Goal: Task Accomplishment & Management: Use online tool/utility

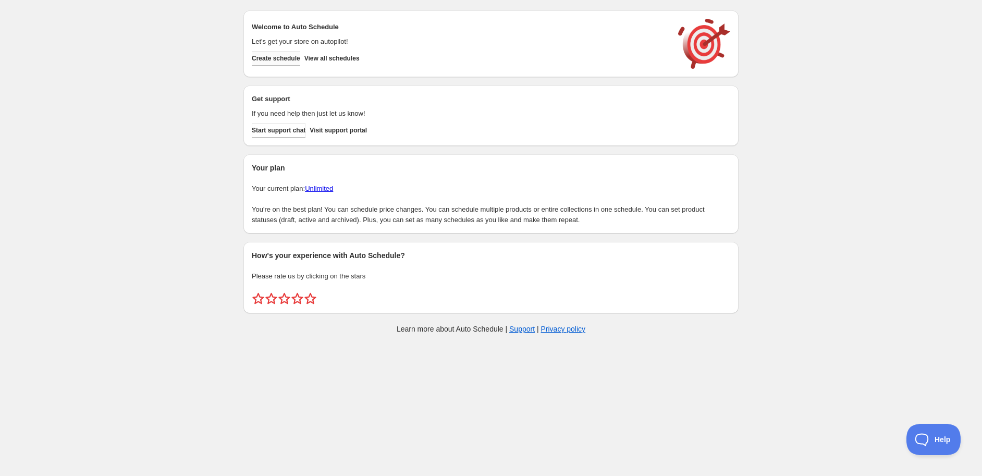
click at [292, 56] on span "Create schedule" at bounding box center [276, 58] width 48 height 8
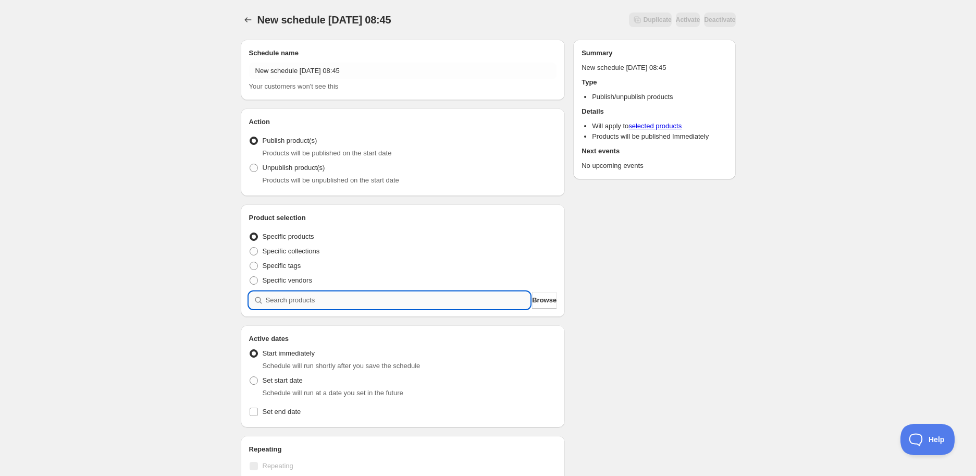
click at [297, 305] on input "search" at bounding box center [398, 300] width 265 height 17
paste input "STK010405"
type input "STK010405"
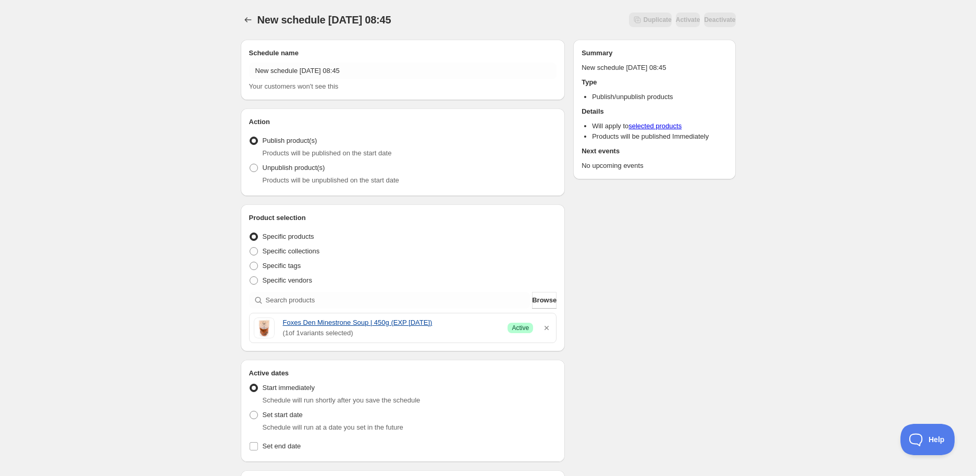
drag, startPoint x: 279, startPoint y: 322, endPoint x: 438, endPoint y: 319, distance: 158.4
click at [438, 319] on div "Foxes Den Minestrone Soup | 450g (EXP 27/08/25) ( 1 of 1 variants selected) Suc…" at bounding box center [403, 327] width 299 height 21
copy link "Foxes Den Minestrone Soup | 450g (EXP 27/08/25)"
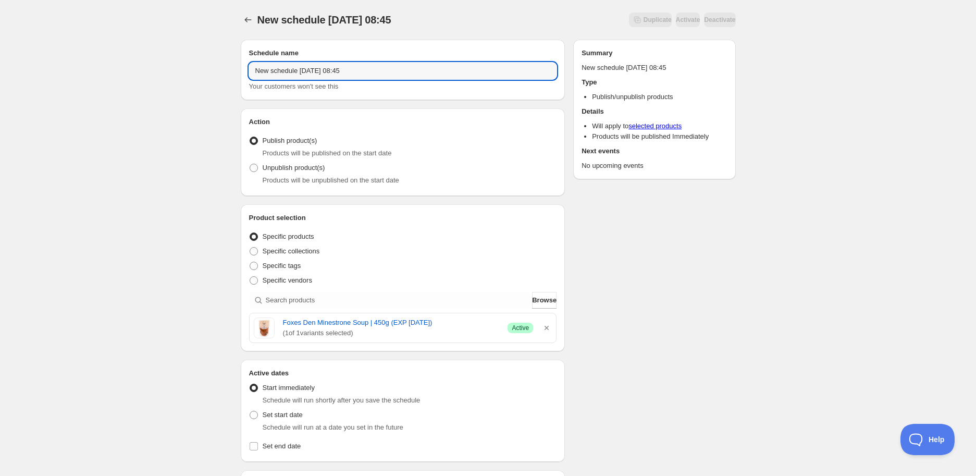
drag, startPoint x: 390, startPoint y: 68, endPoint x: 14, endPoint y: 54, distance: 375.9
click at [6, 59] on div "New schedule Aug 20 2025 08:45. This page is ready New schedule Aug 20 2025 08:…" at bounding box center [488, 414] width 976 height 828
paste input "Foxes Den Minestrone Soup | 450g (EXP 27/08/25)"
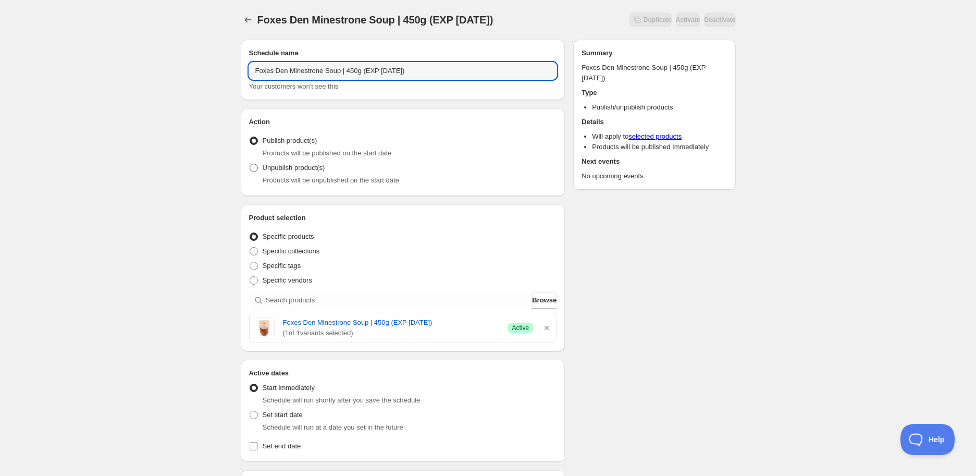
type input "Foxes Den Minestrone Soup | 450g (EXP 27/08/25)"
click at [306, 170] on span "Unpublish product(s)" at bounding box center [294, 168] width 63 height 8
click at [250, 164] on input "Unpublish product(s)" at bounding box center [250, 164] width 1 height 1
radio input "true"
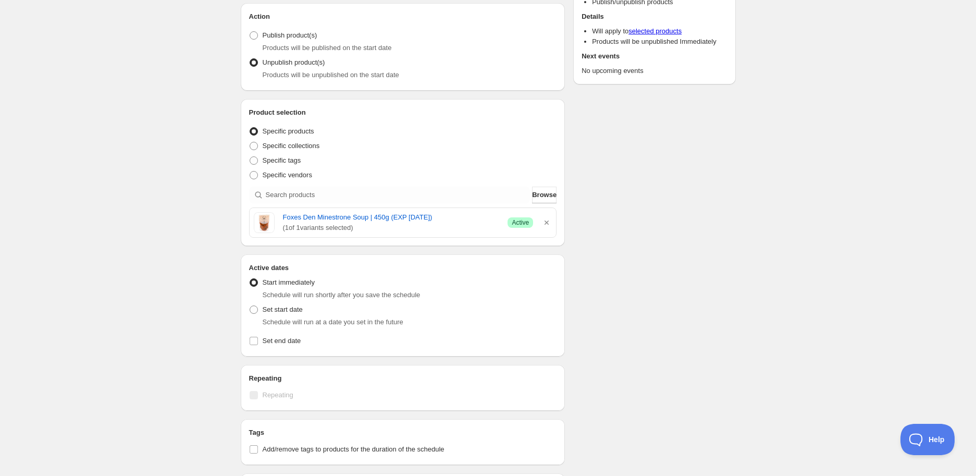
scroll to position [116, 0]
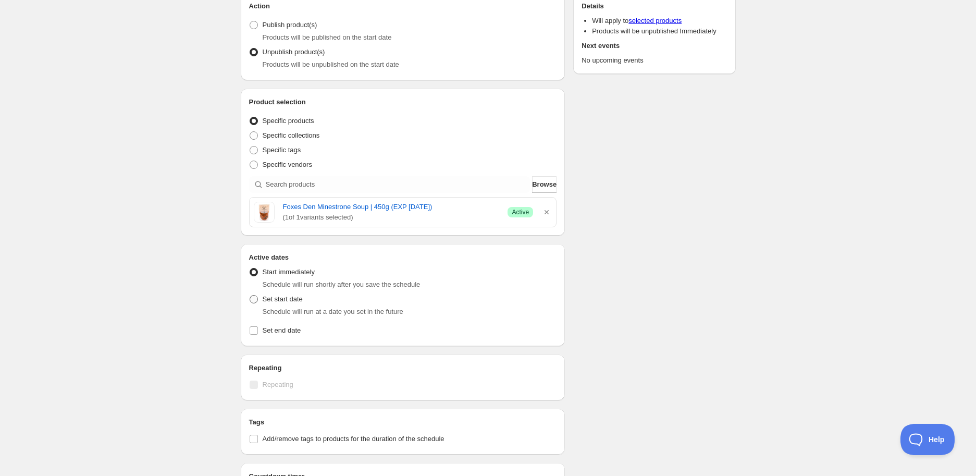
click at [278, 304] on span "Set start date" at bounding box center [283, 299] width 40 height 10
click at [250, 295] on input "Set start date" at bounding box center [250, 295] width 1 height 1
radio input "true"
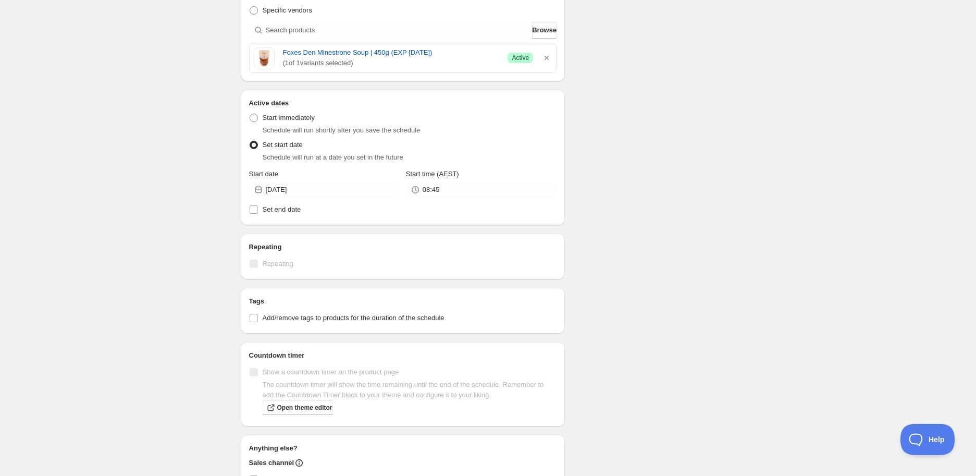
scroll to position [289, 0]
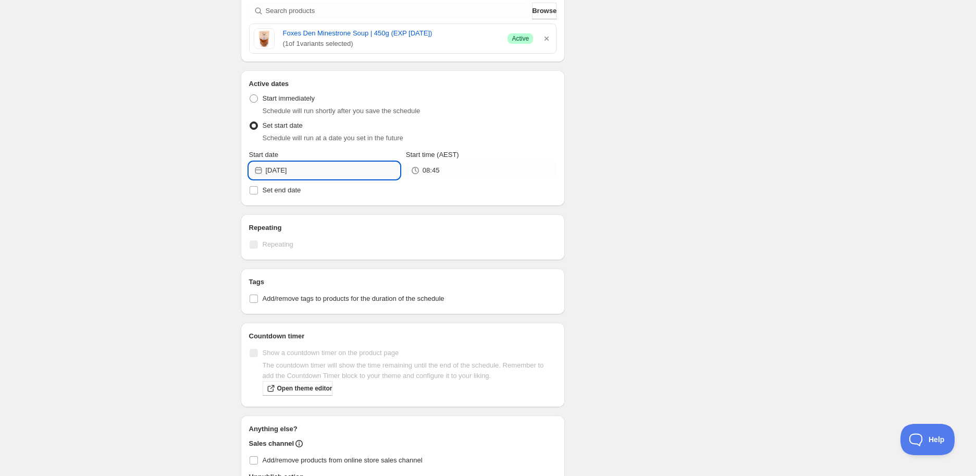
click at [303, 172] on input "2025-08-20" at bounding box center [333, 170] width 134 height 17
click at [288, 293] on span "25" at bounding box center [285, 294] width 11 height 8
type input "2025-08-25"
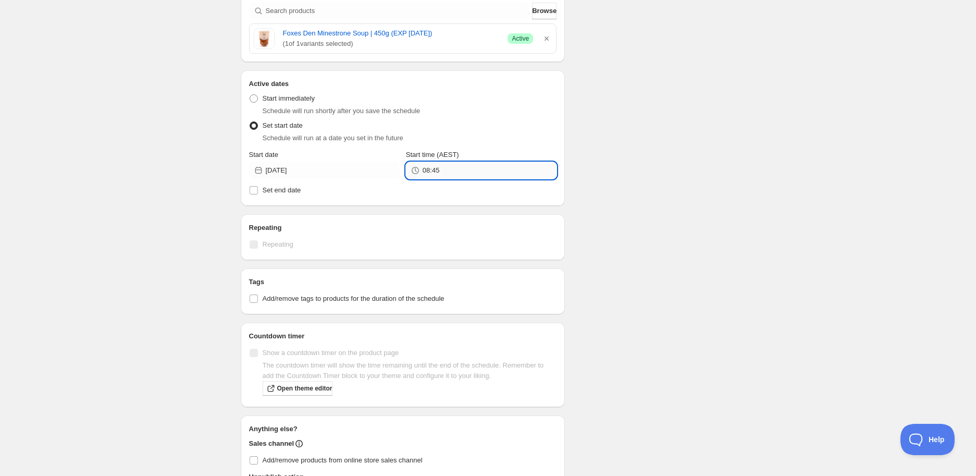
click at [445, 172] on input "08:45" at bounding box center [490, 170] width 134 height 17
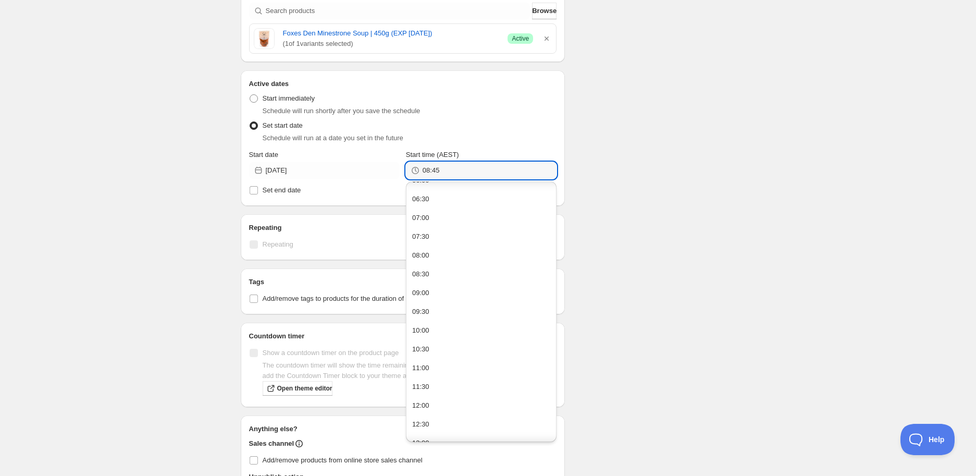
scroll to position [405, 0]
click at [449, 310] on button "14:00" at bounding box center [481, 313] width 144 height 17
type input "14:00"
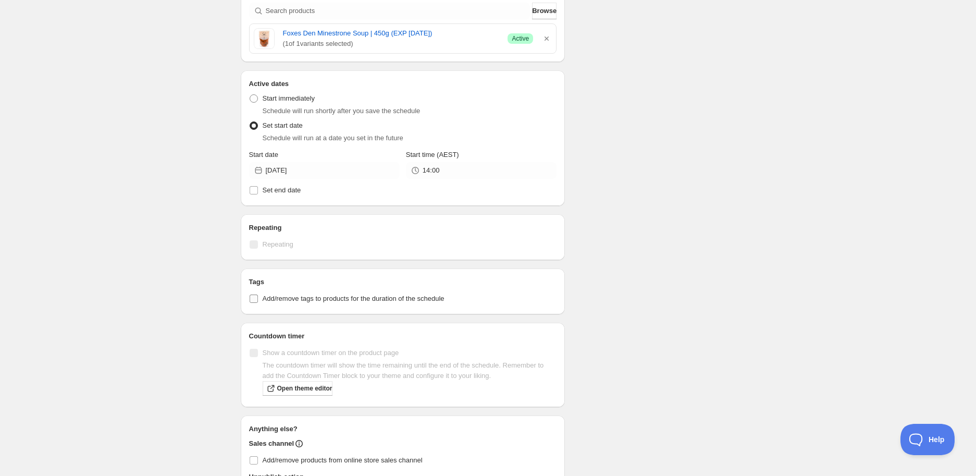
click at [339, 300] on span "Add/remove tags to products for the duration of the schedule" at bounding box center [354, 298] width 182 height 8
click at [258, 300] on input "Add/remove tags to products for the duration of the schedule" at bounding box center [254, 298] width 8 height 8
checkbox input "true"
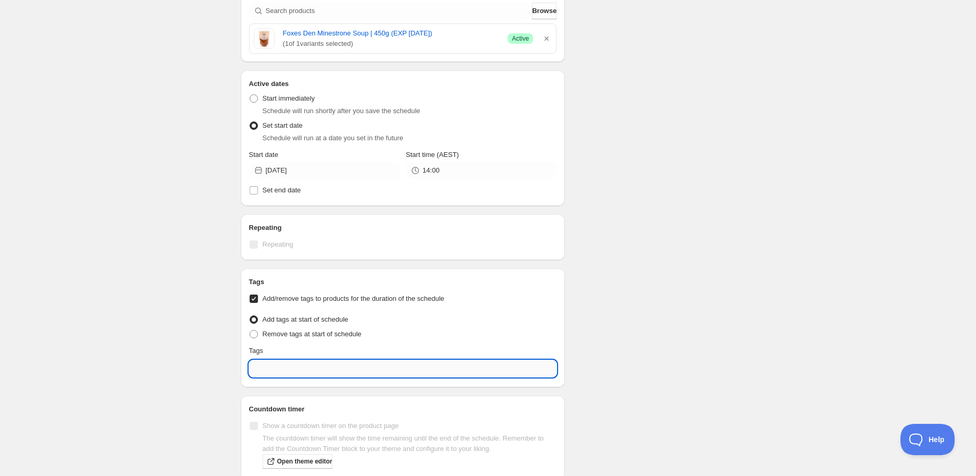
click at [319, 366] on input "text" at bounding box center [403, 368] width 308 height 17
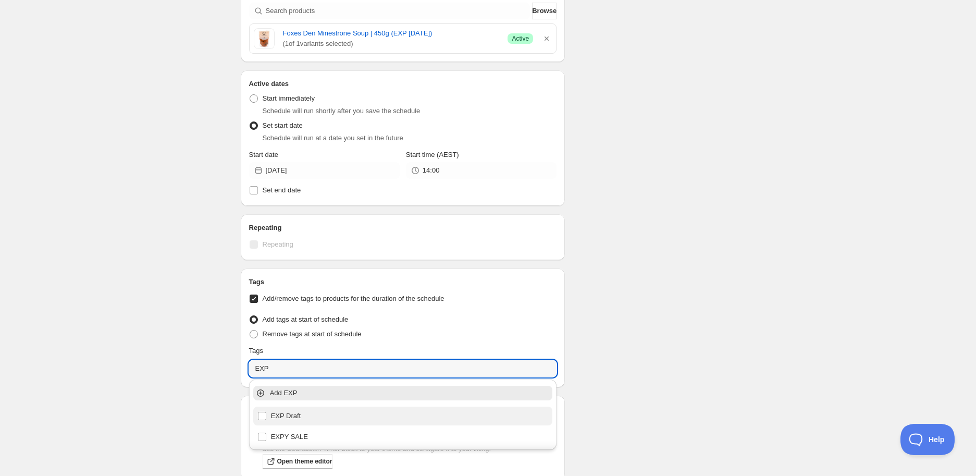
click at [284, 406] on div "EXP Draft" at bounding box center [403, 415] width 300 height 19
type input "EXP Draft"
checkbox input "true"
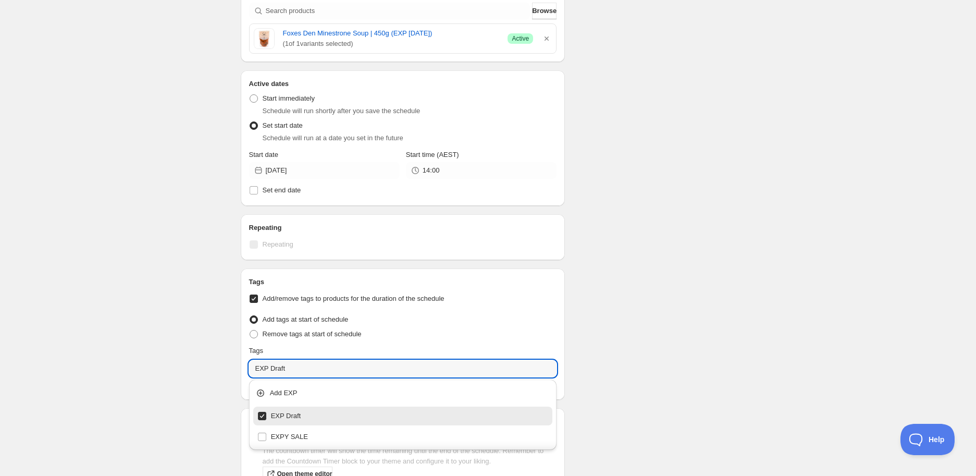
type input "EXP Draft"
click at [680, 73] on div "Schedule name Foxes Den Minestrone Soup | 450g (EXP 27/08/25) Your customers wo…" at bounding box center [483, 188] width 503 height 893
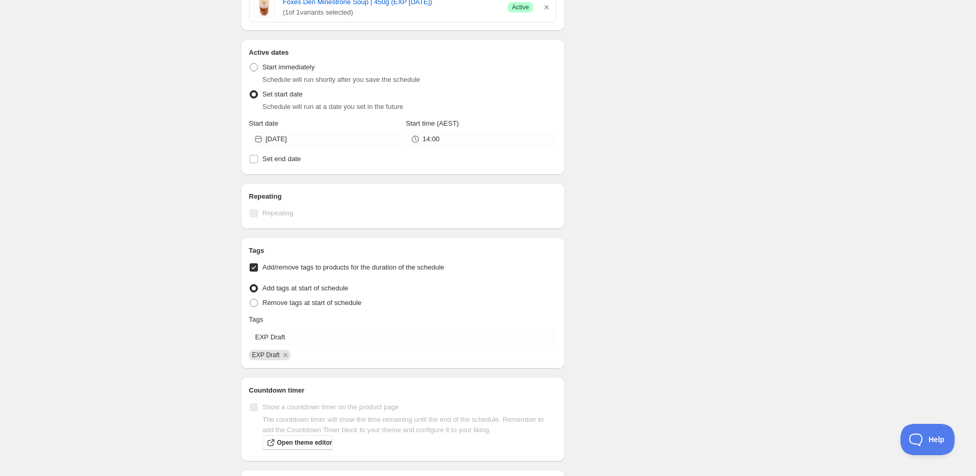
scroll to position [467, 0]
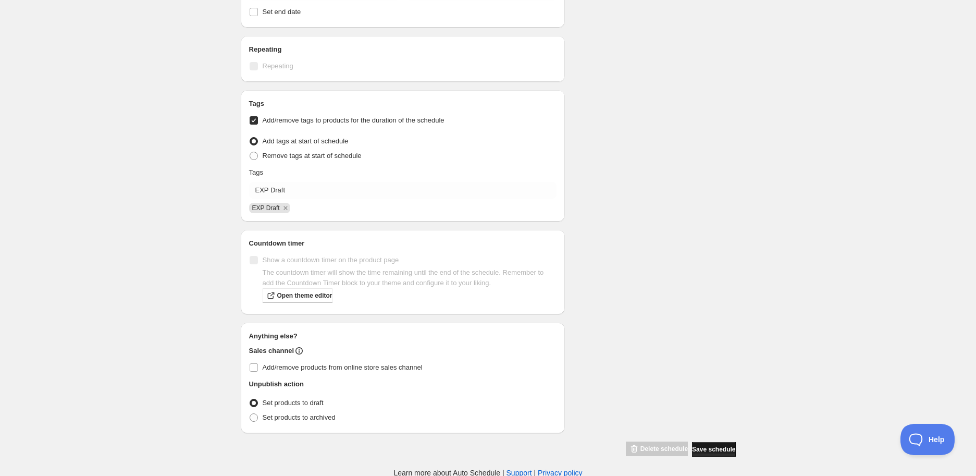
click at [704, 448] on span "Save schedule" at bounding box center [713, 449] width 43 height 8
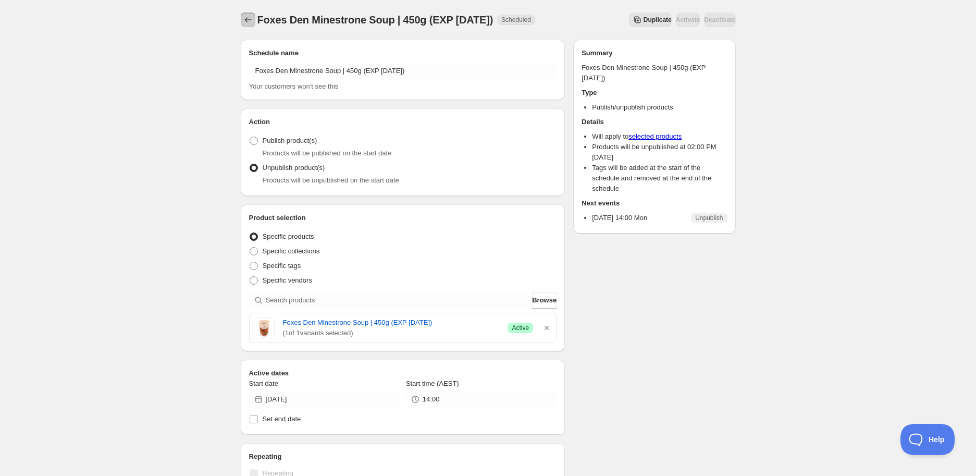
click at [249, 18] on icon "Schedules" at bounding box center [248, 20] width 10 height 10
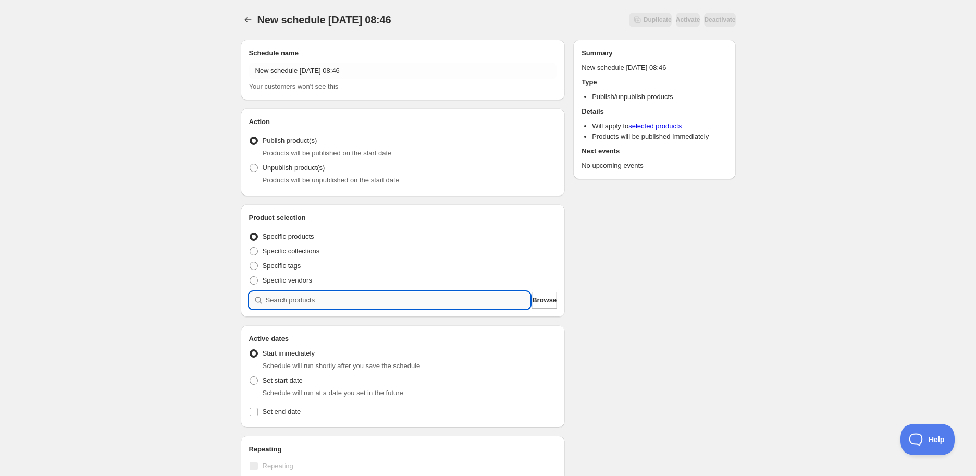
click at [308, 292] on input "search" at bounding box center [398, 300] width 265 height 17
paste input "search"
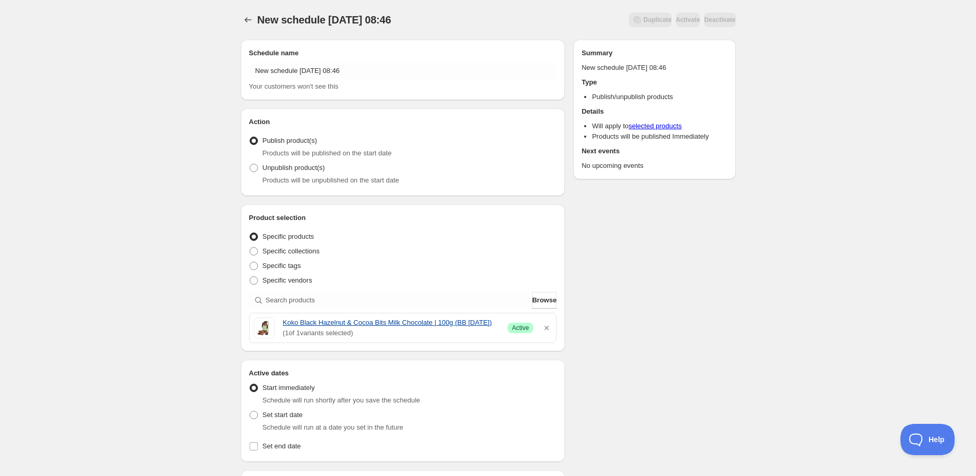
drag, startPoint x: 280, startPoint y: 322, endPoint x: 332, endPoint y: 332, distance: 53.4
click at [332, 332] on div "Koko Black Hazelnut & Cocoa Bits Milk Chocolate | 100g (BB 27/08/2025) ( 1 of 1…" at bounding box center [403, 327] width 299 height 21
copy link "Koko Black Hazelnut & Cocoa Bits Milk Chocolate | 100g (BB 27/08/2025)"
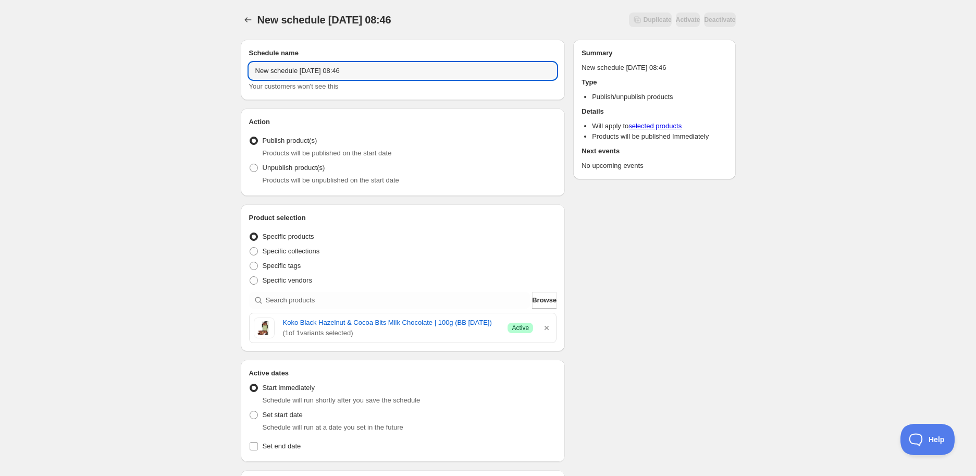
drag, startPoint x: 377, startPoint y: 74, endPoint x: -49, endPoint y: 74, distance: 426.2
click at [0, 74] on html "New schedule Aug 20 2025 08:46. This page is ready New schedule Aug 20 2025 08:…" at bounding box center [488, 238] width 976 height 476
paste input "Koko Black Hazelnut & Cocoa Bits Milk Chocolate | 100g (BB 27/08/2025)"
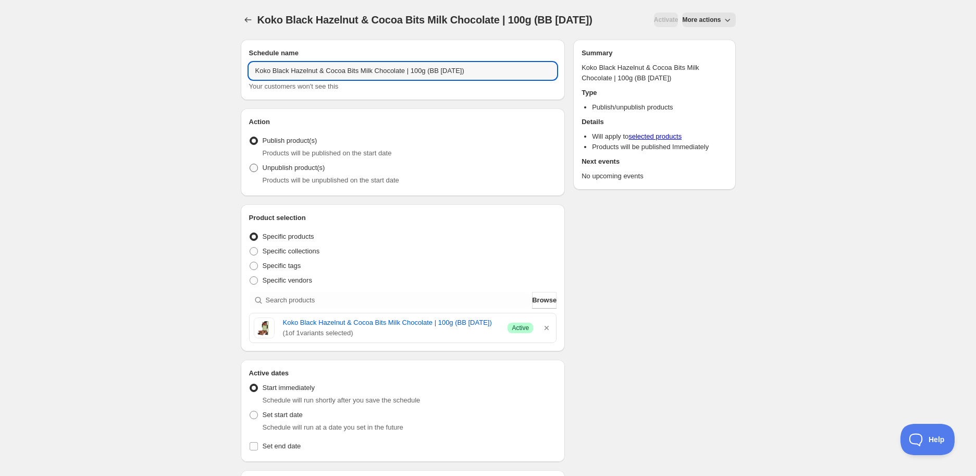
type input "Koko Black Hazelnut & Cocoa Bits Milk Chocolate | 100g (BB 27/08/2025)"
click at [308, 171] on span "Unpublish product(s)" at bounding box center [294, 168] width 63 height 8
click at [250, 164] on input "Unpublish product(s)" at bounding box center [250, 164] width 1 height 1
radio input "true"
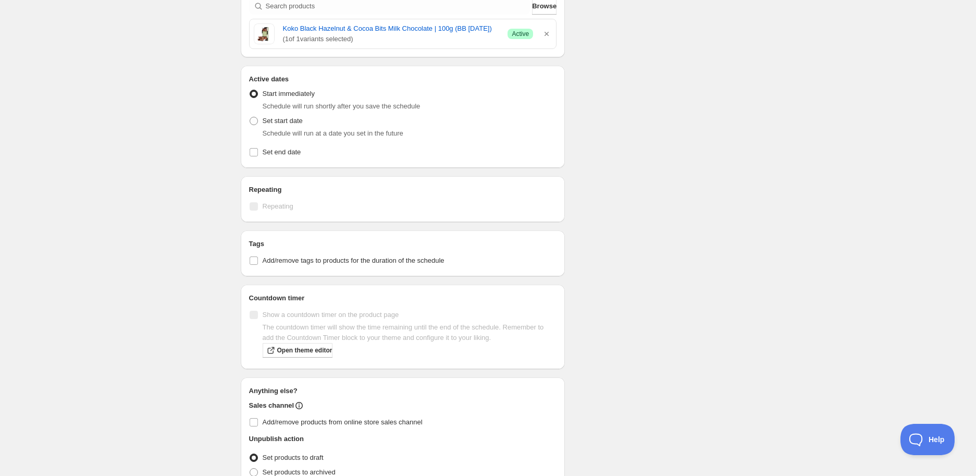
scroll to position [347, 0]
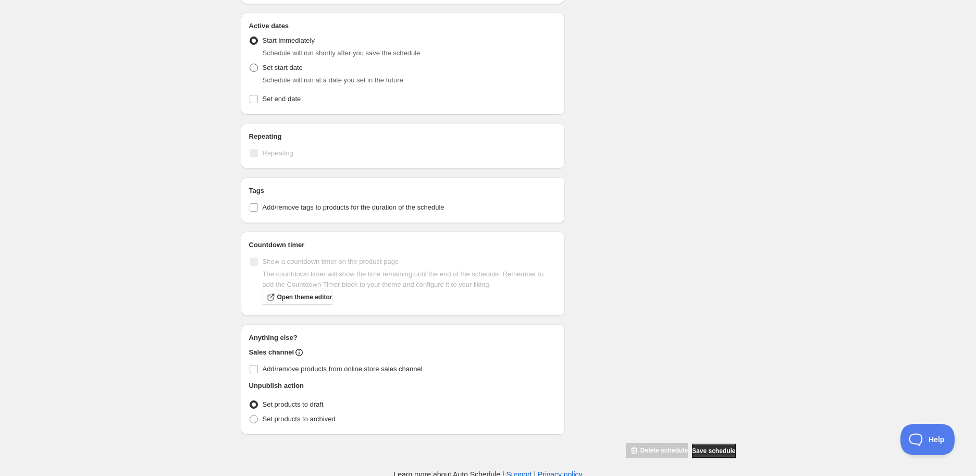
click at [267, 71] on span "Set start date" at bounding box center [283, 68] width 40 height 8
click at [250, 64] on input "Set start date" at bounding box center [250, 64] width 1 height 1
radio input "true"
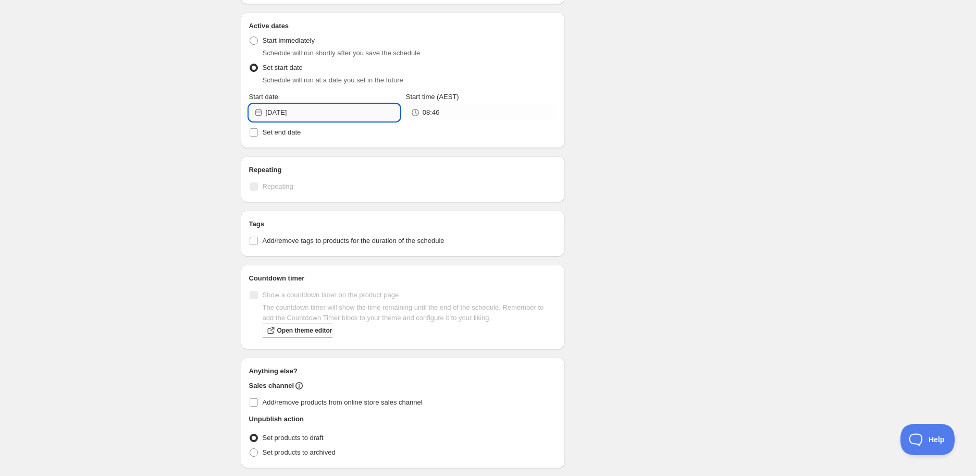
click at [331, 121] on input "2025-08-20" at bounding box center [333, 112] width 134 height 17
click at [387, 145] on icon "Show next month, September 2025" at bounding box center [385, 147] width 7 height 5
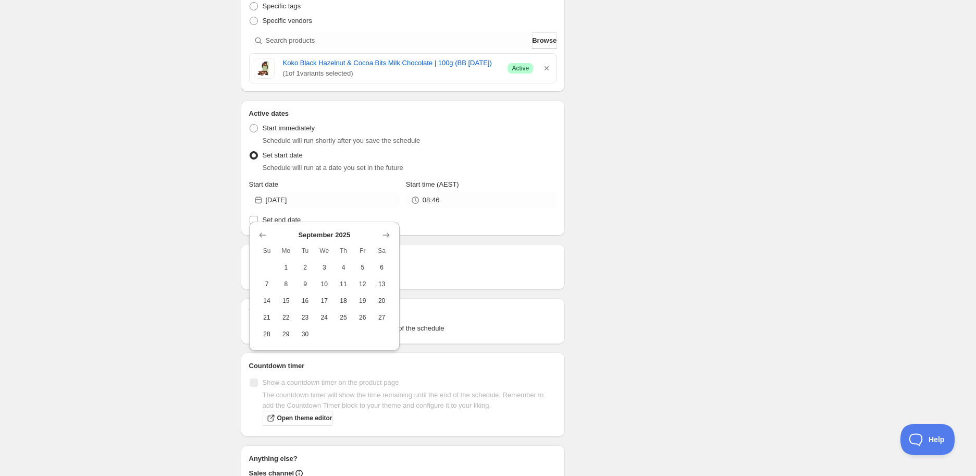
scroll to position [173, 0]
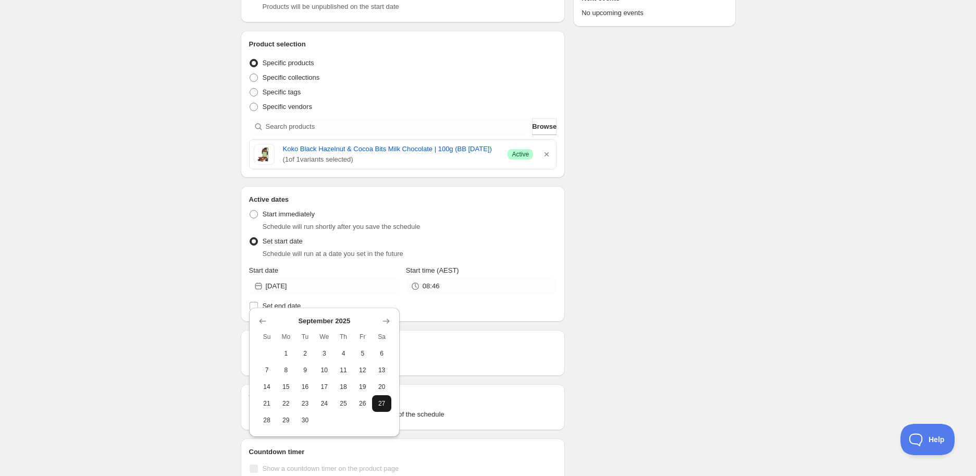
click at [389, 396] on button "27" at bounding box center [381, 403] width 19 height 17
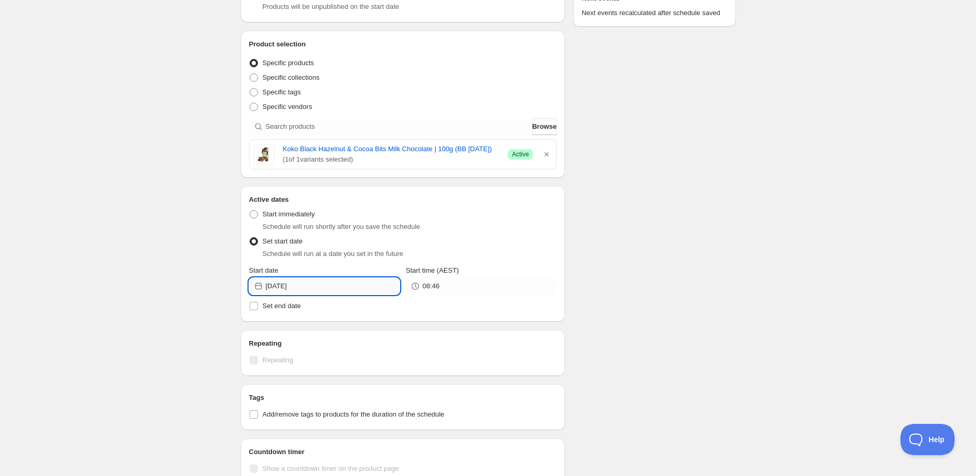
click at [377, 294] on input "2025-09-27" at bounding box center [333, 286] width 134 height 17
drag, startPoint x: 346, startPoint y: 406, endPoint x: 368, endPoint y: 397, distance: 23.6
click at [346, 405] on span "25" at bounding box center [343, 403] width 11 height 8
type input "2025-09-25"
click at [450, 301] on div "Active Date Type Start immediately Schedule will run shortly after you save the…" at bounding box center [403, 259] width 308 height 108
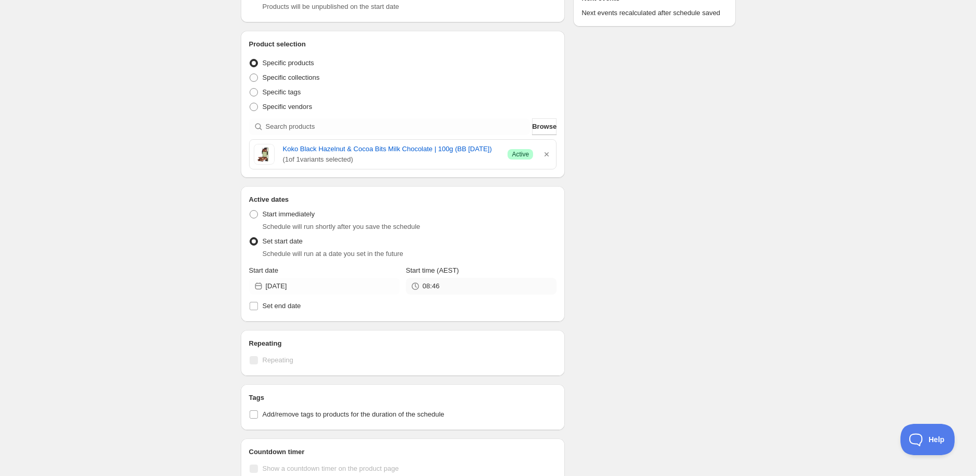
drag, startPoint x: 451, startPoint y: 306, endPoint x: 451, endPoint y: 298, distance: 7.8
click at [451, 303] on div "Active Date Type Start immediately Schedule will run shortly after you save the…" at bounding box center [403, 259] width 308 height 108
click at [451, 294] on input "08:46" at bounding box center [490, 286] width 134 height 17
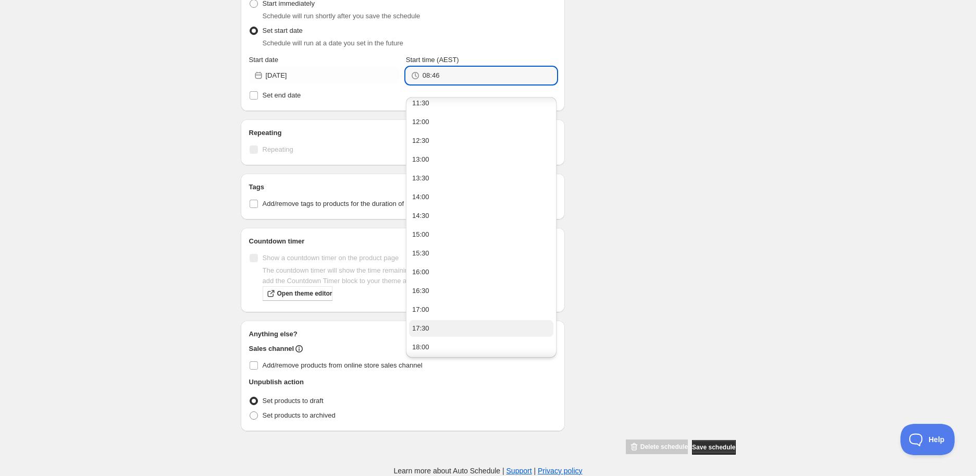
scroll to position [521, 0]
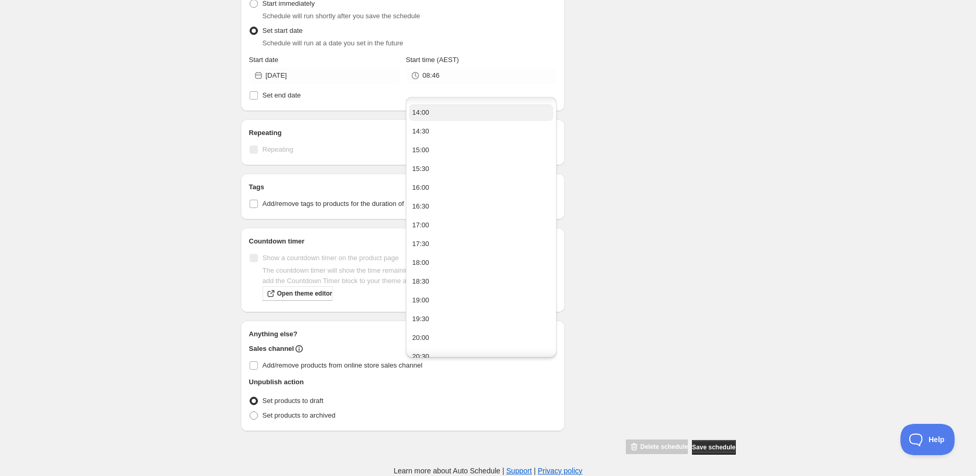
click at [420, 107] on div "14:00" at bounding box center [420, 112] width 17 height 10
type input "14:00"
click at [268, 205] on span "Add/remove tags to products for the duration of the schedule" at bounding box center [354, 204] width 182 height 8
click at [258, 205] on input "Add/remove tags to products for the duration of the schedule" at bounding box center [254, 204] width 8 height 8
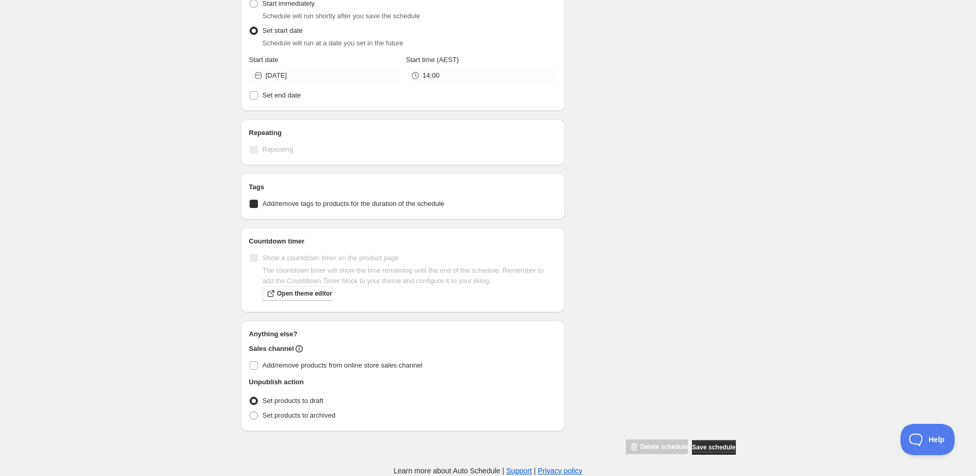
checkbox input "true"
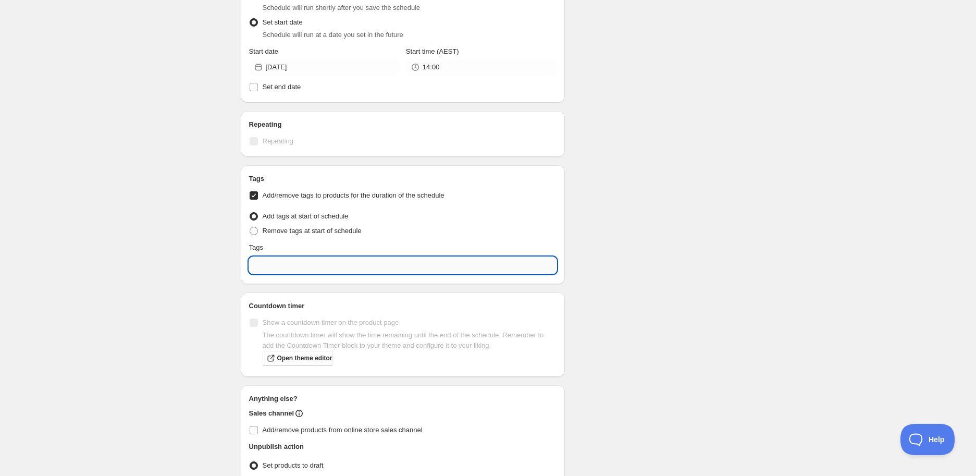
click at [300, 267] on input "text" at bounding box center [403, 265] width 308 height 17
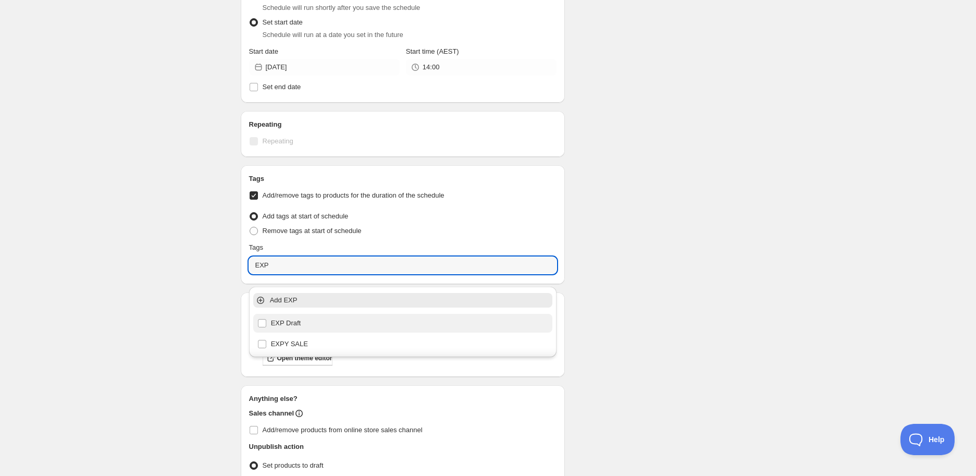
click at [306, 322] on div "EXP Draft" at bounding box center [402, 323] width 291 height 15
type input "EXP Draft"
checkbox input "true"
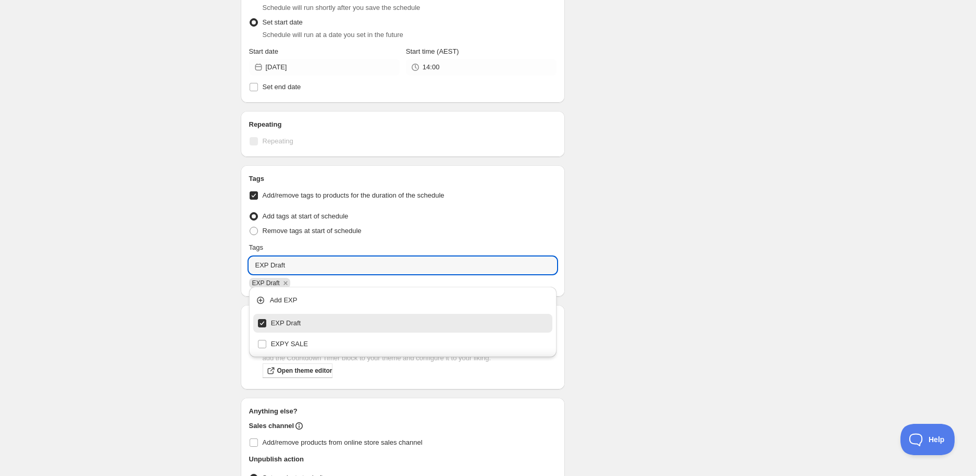
type input "EXP Draft"
click at [655, 307] on div "Schedule name Koko Black Hazelnut & Cocoa Bits Milk Chocolate | 100g (BB 27/08/…" at bounding box center [483, 85] width 503 height 893
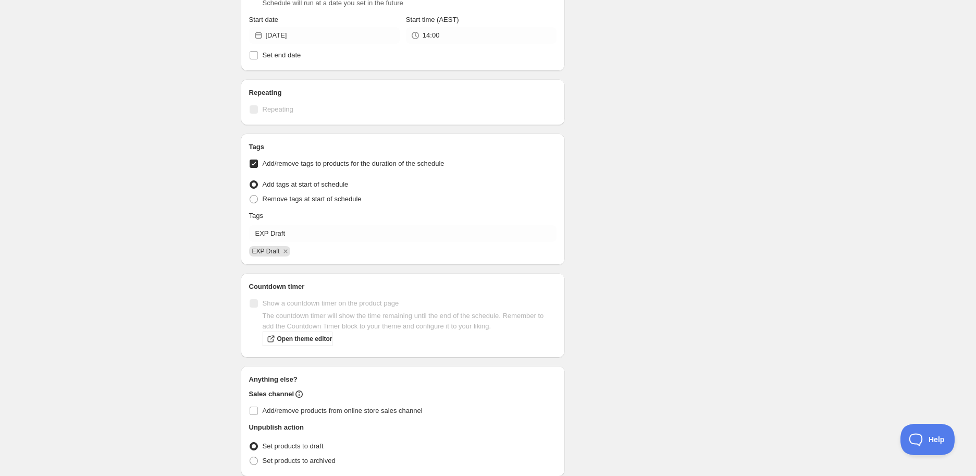
scroll to position [478, 0]
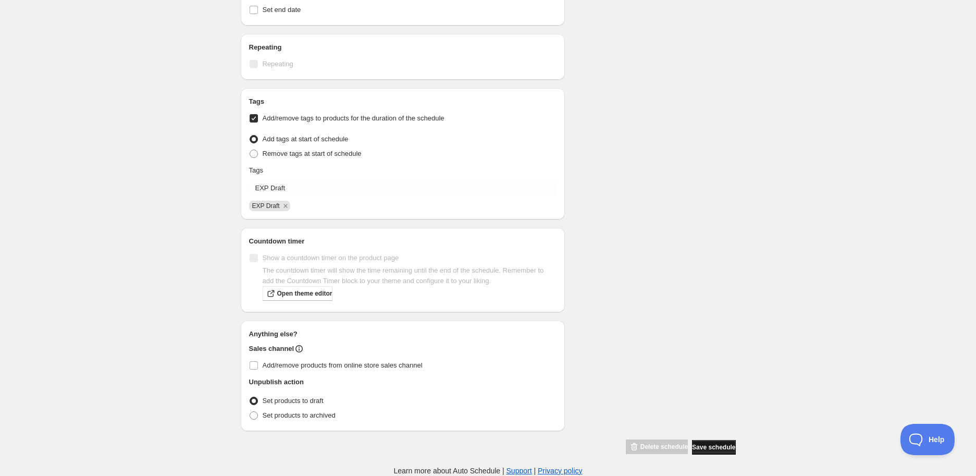
click at [719, 443] on span "Save schedule" at bounding box center [713, 447] width 43 height 8
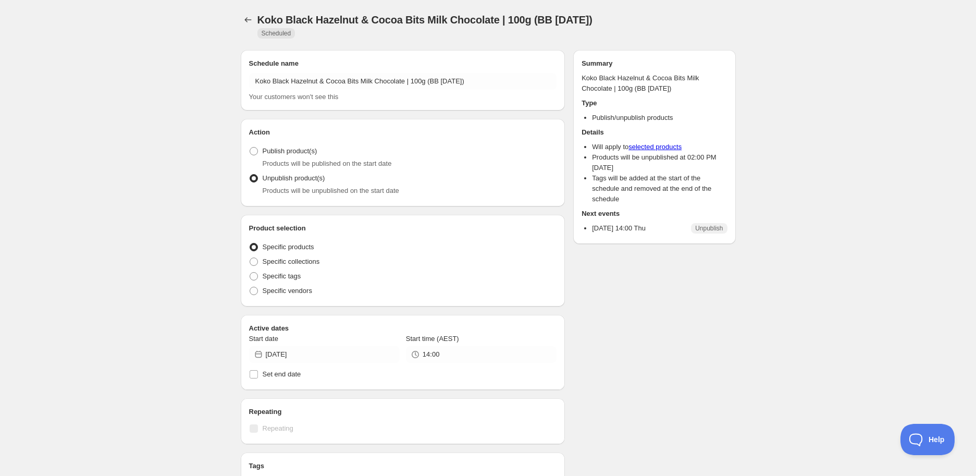
radio input "true"
checkbox input "true"
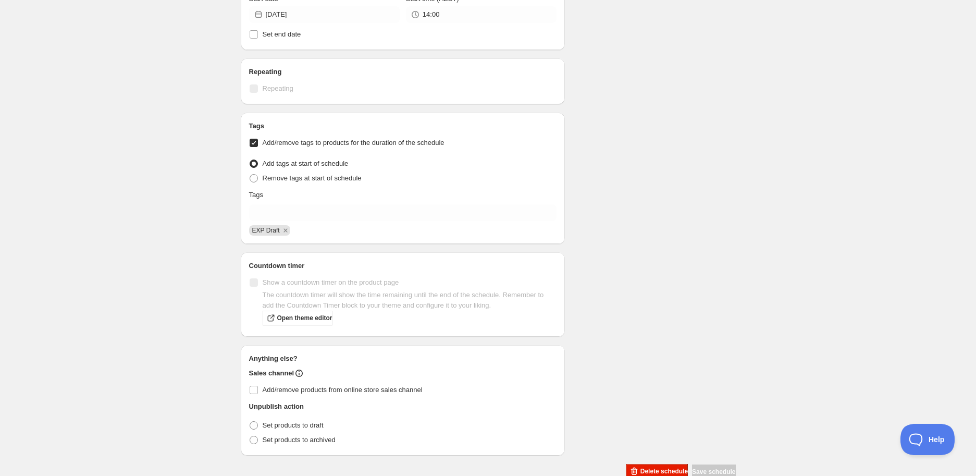
scroll to position [418, 0]
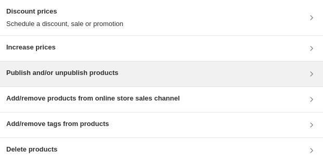
click at [180, 78] on div "Publish and/or unpublish products" at bounding box center [161, 74] width 310 height 13
click at [17, 80] on div "Publish and/or unpublish products" at bounding box center [161, 73] width 323 height 25
